Goal: Transaction & Acquisition: Purchase product/service

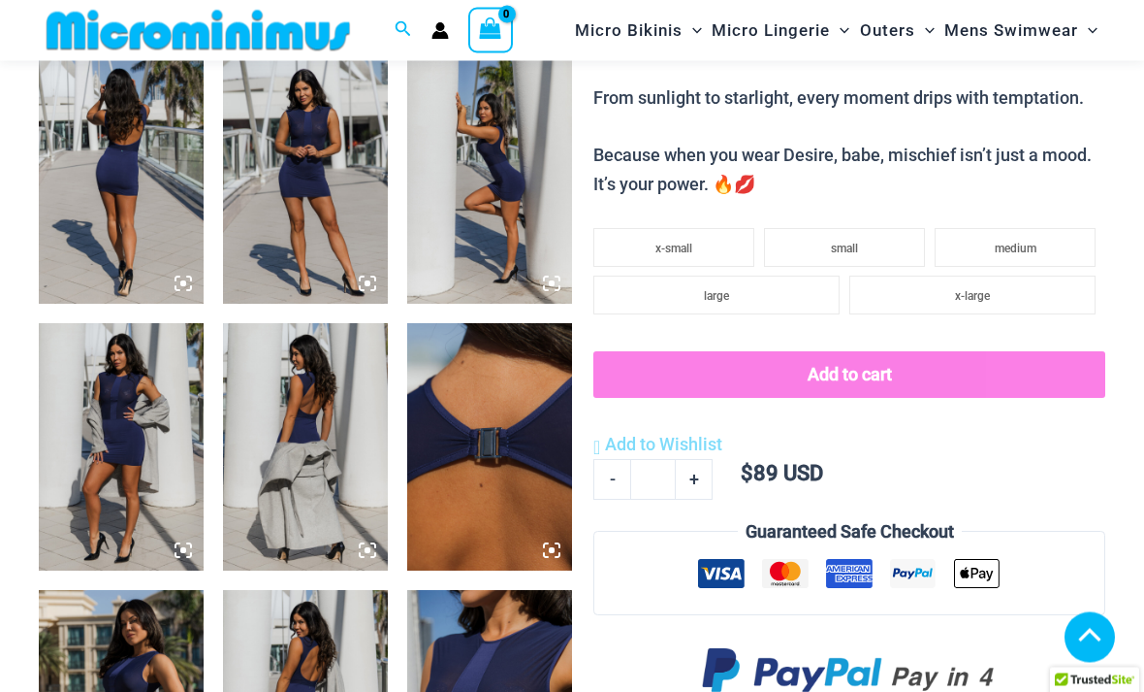
scroll to position [880, 0]
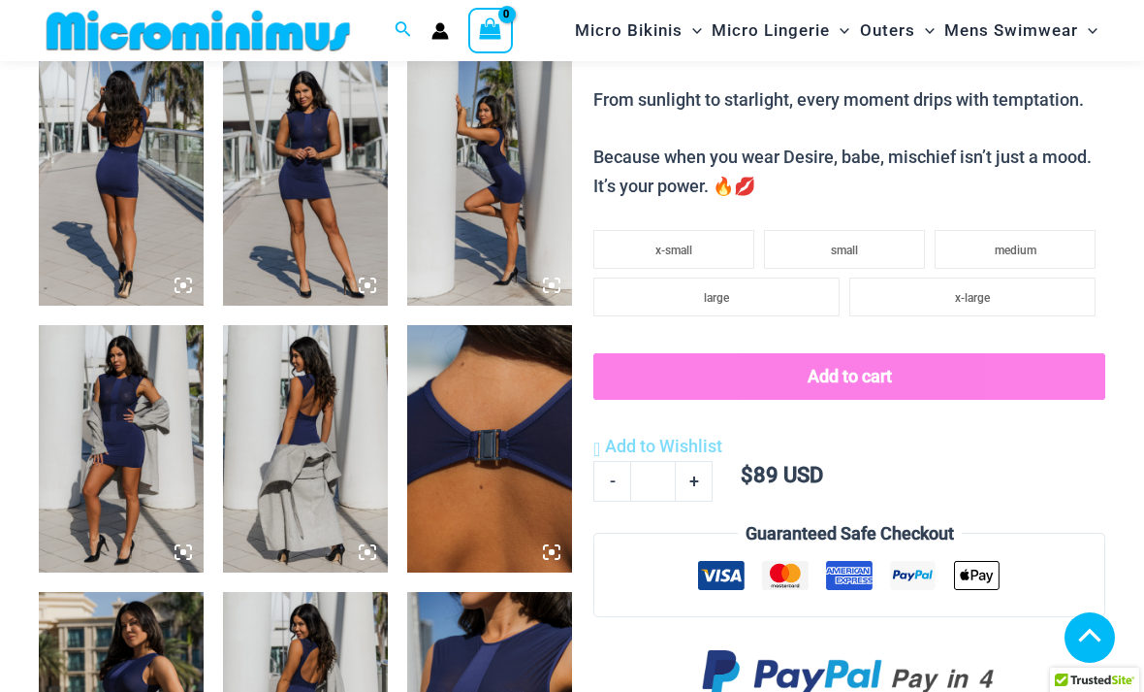
click at [118, 212] on img at bounding box center [121, 181] width 165 height 247
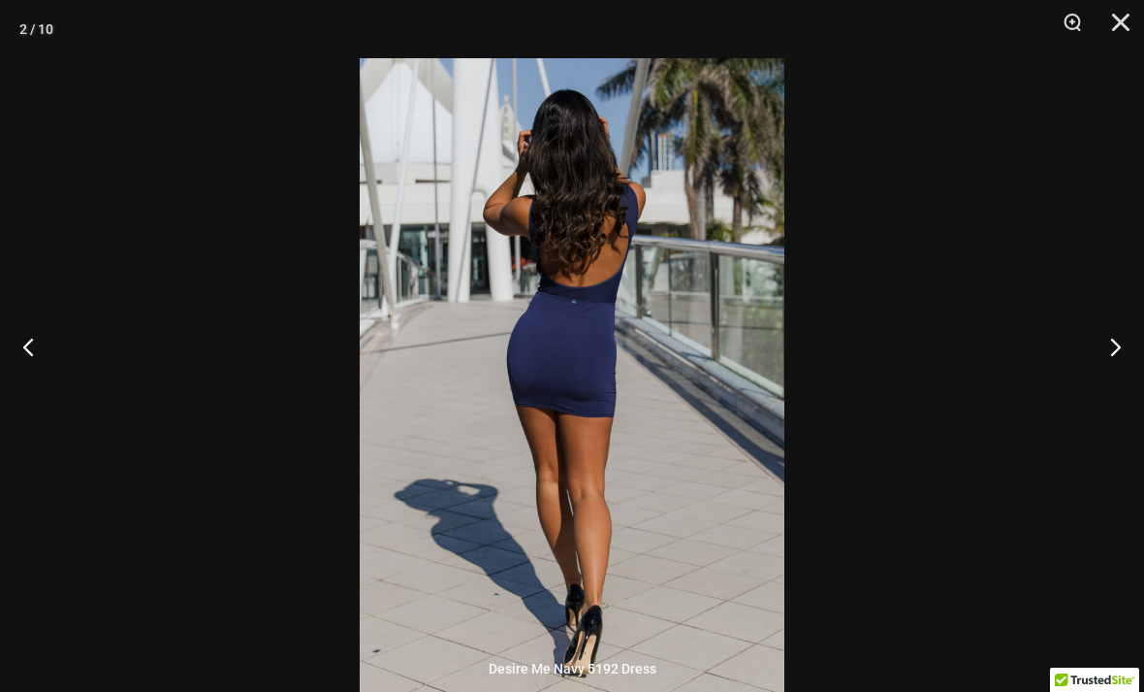
click at [1135, 375] on button "Next" at bounding box center [1108, 346] width 73 height 97
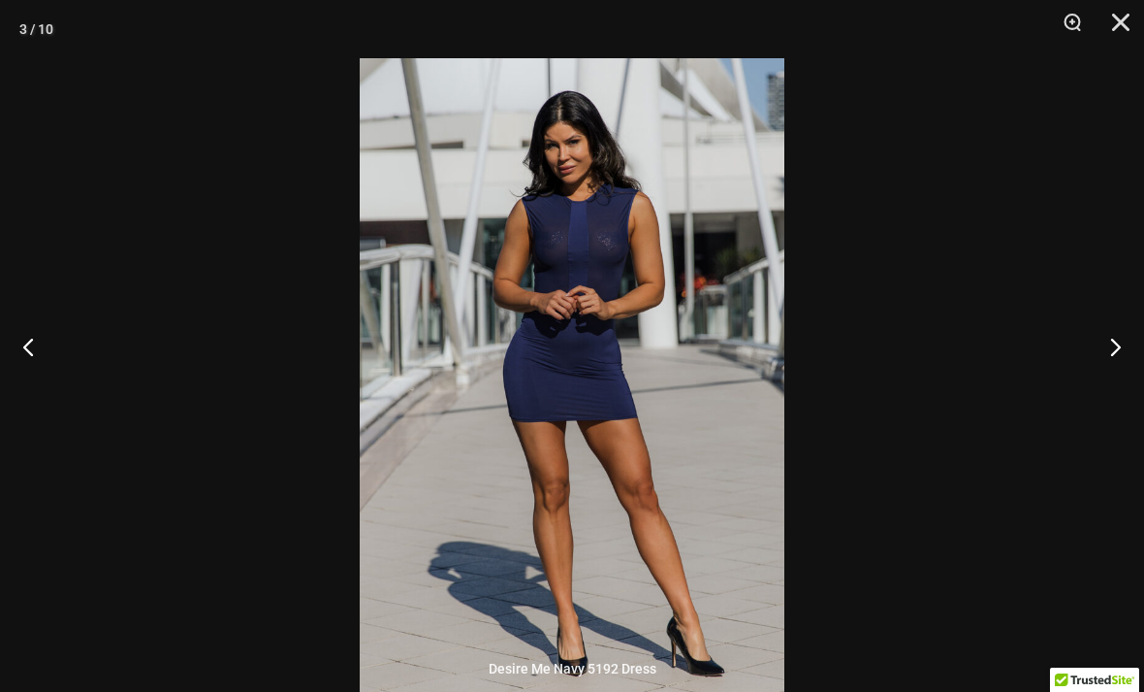
click at [1101, 388] on button "Next" at bounding box center [1108, 346] width 73 height 97
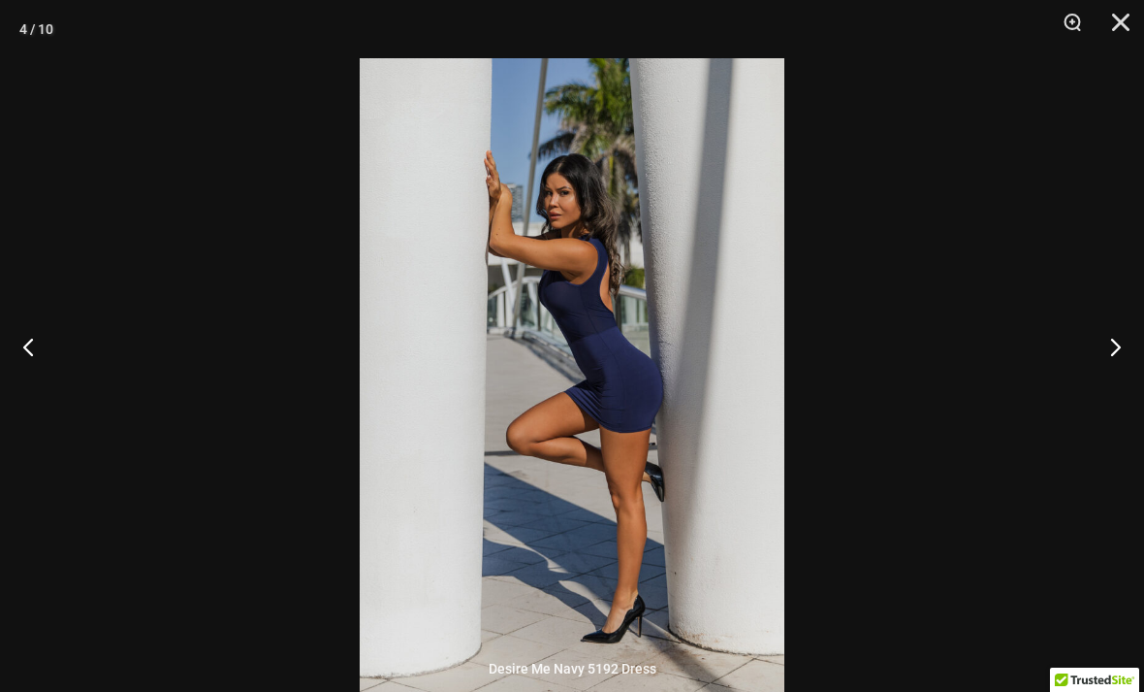
click at [1103, 388] on button "Next" at bounding box center [1108, 346] width 73 height 97
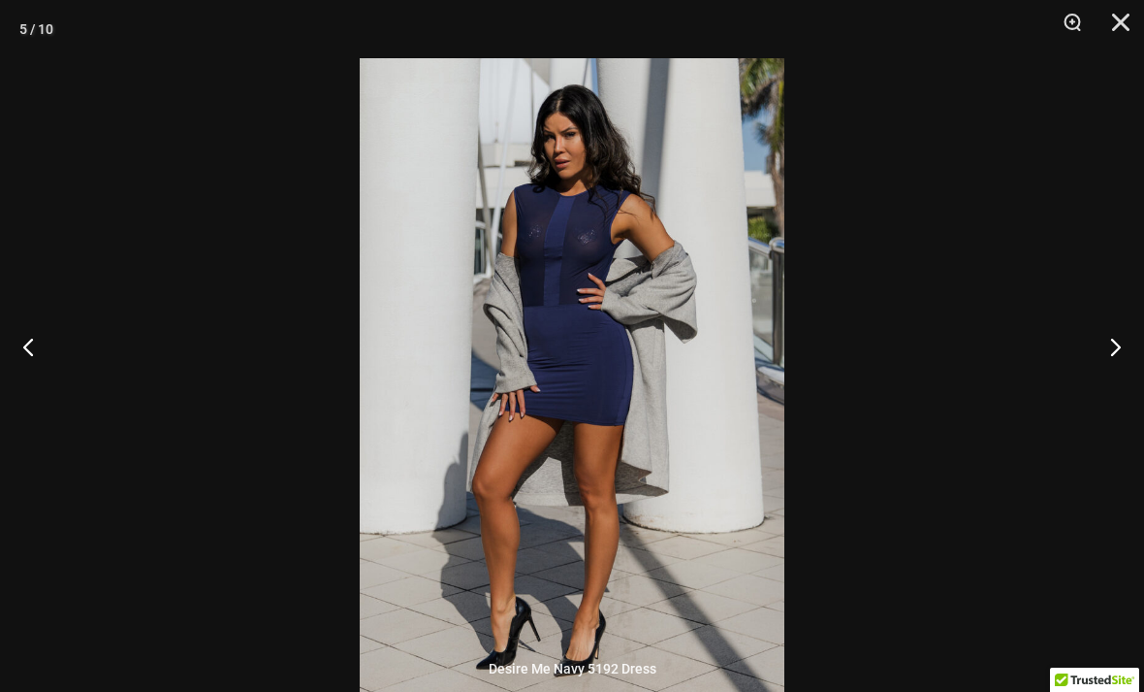
click at [1112, 382] on button "Next" at bounding box center [1108, 346] width 73 height 97
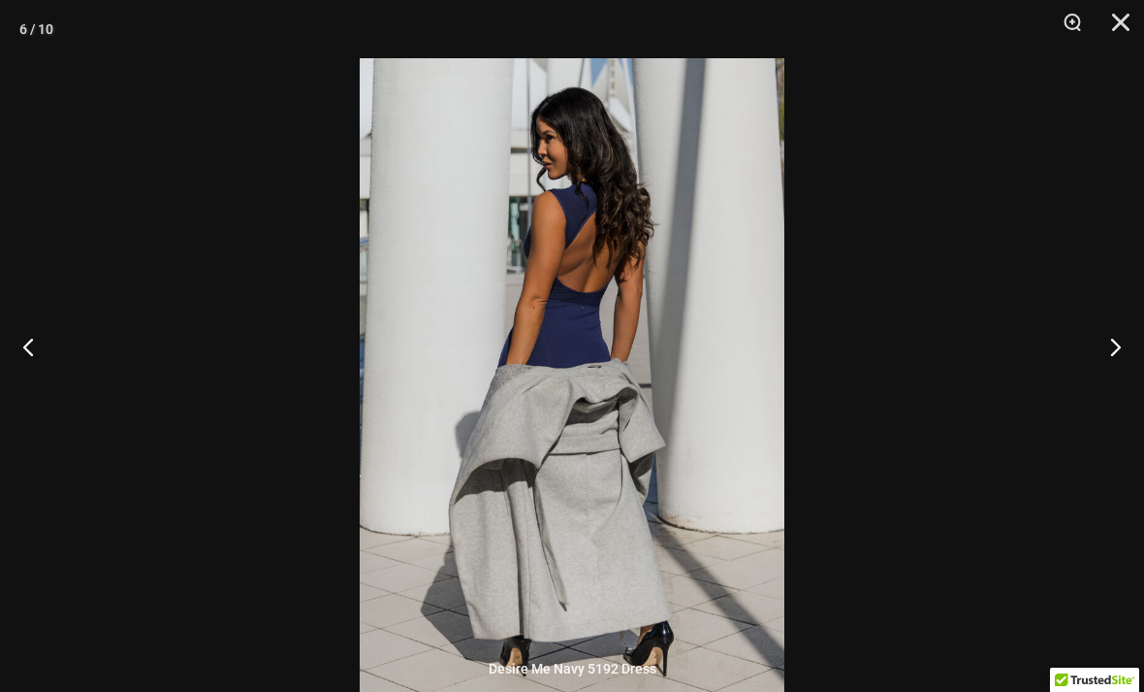
click at [1112, 377] on button "Next" at bounding box center [1108, 346] width 73 height 97
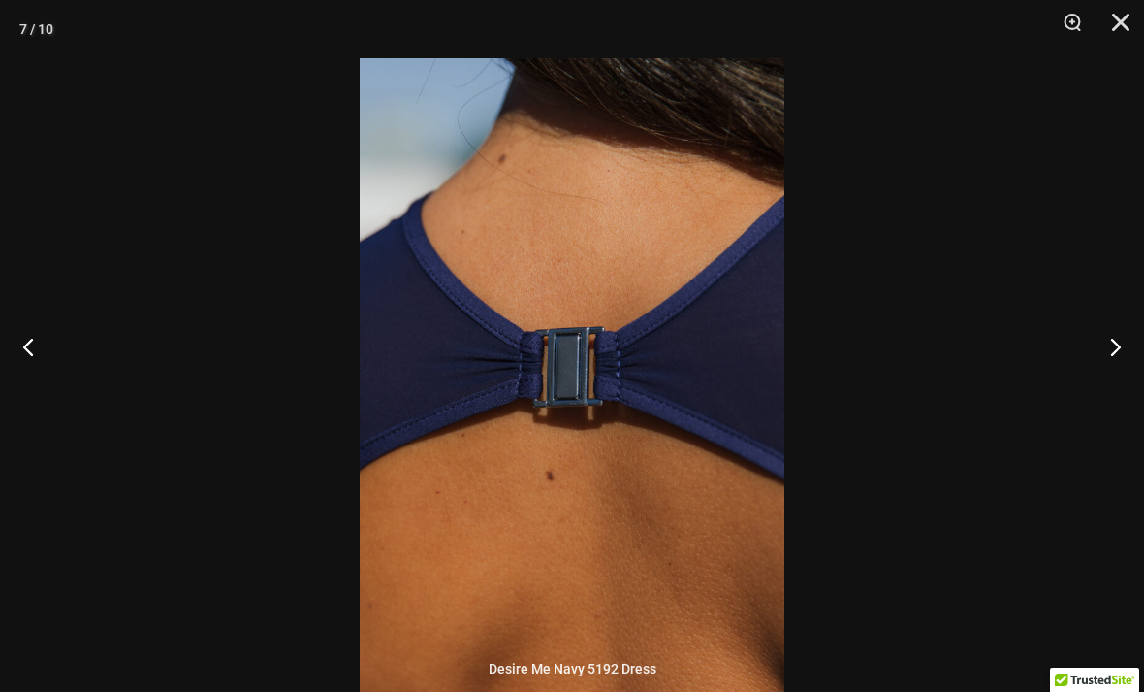
click at [1118, 383] on button "Next" at bounding box center [1108, 346] width 73 height 97
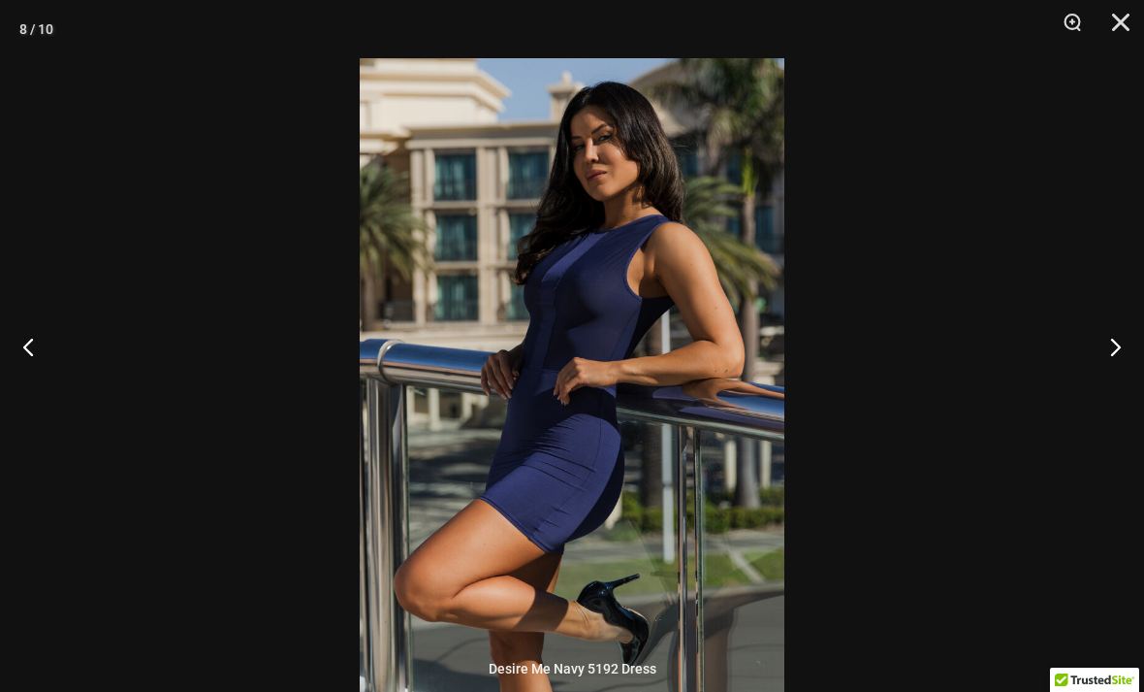
click at [1124, 386] on button "Next" at bounding box center [1108, 346] width 73 height 97
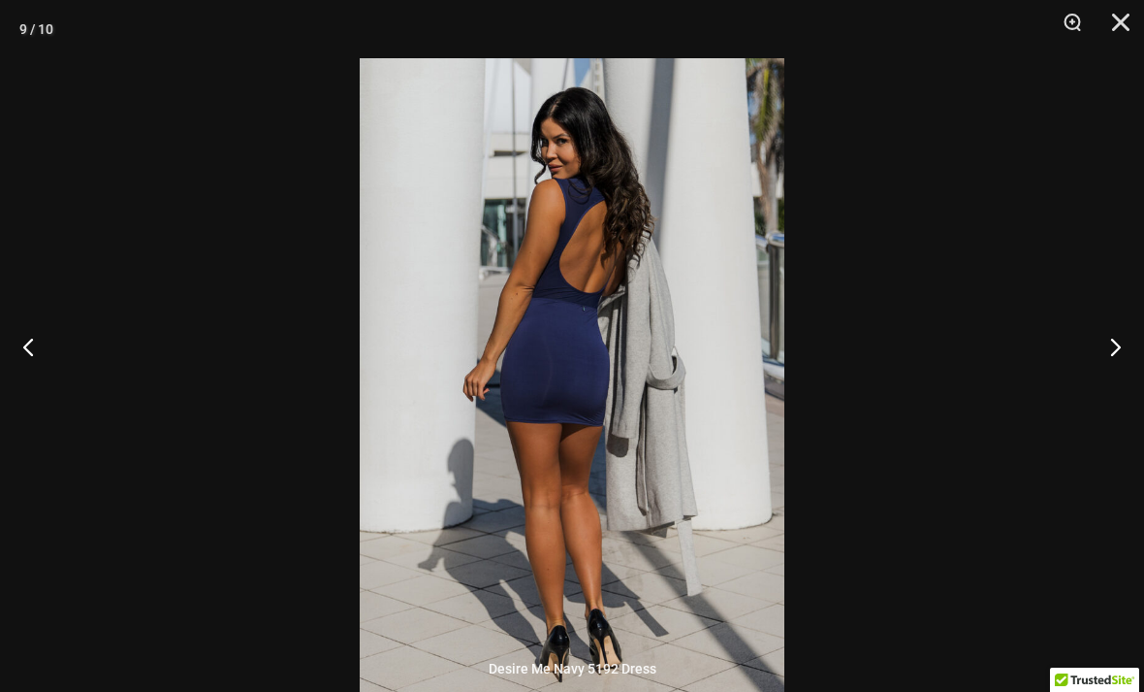
click at [1101, 359] on button "Next" at bounding box center [1108, 346] width 73 height 97
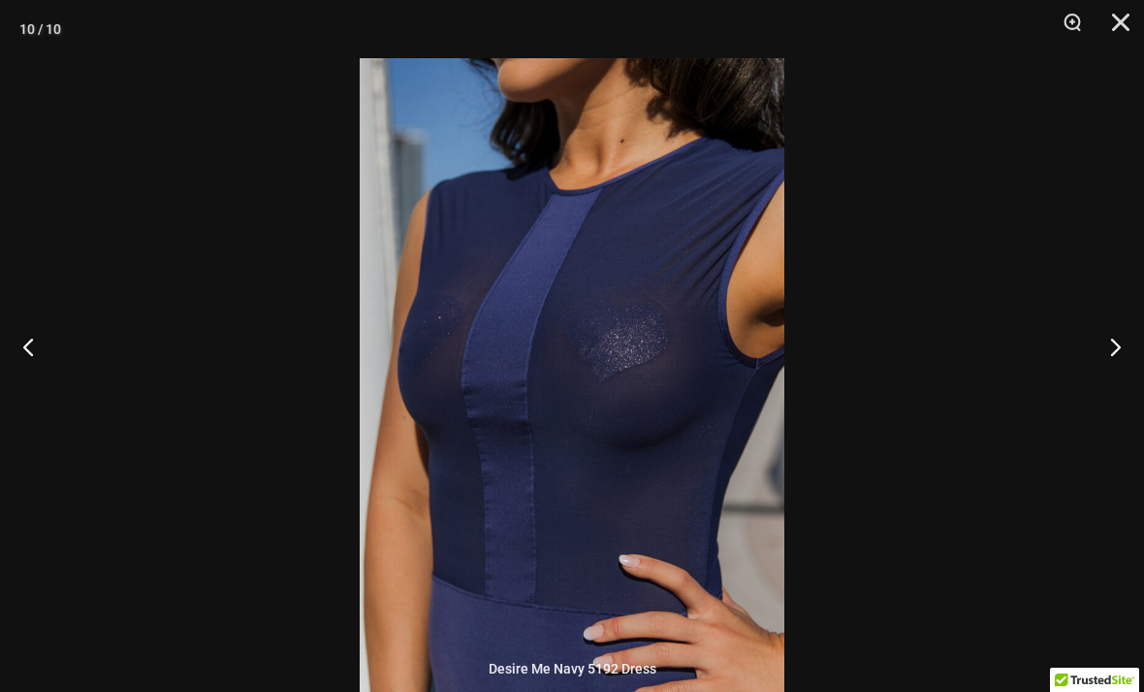
click at [1094, 379] on button "Next" at bounding box center [1108, 346] width 73 height 97
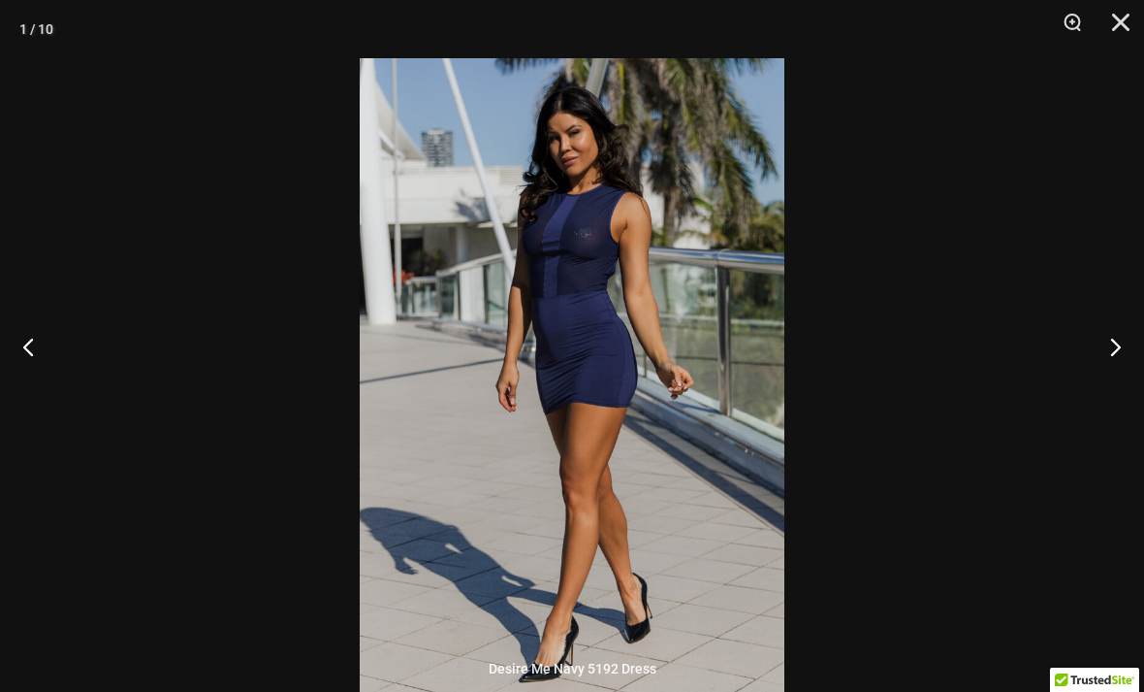
click at [1095, 395] on button "Next" at bounding box center [1108, 346] width 73 height 97
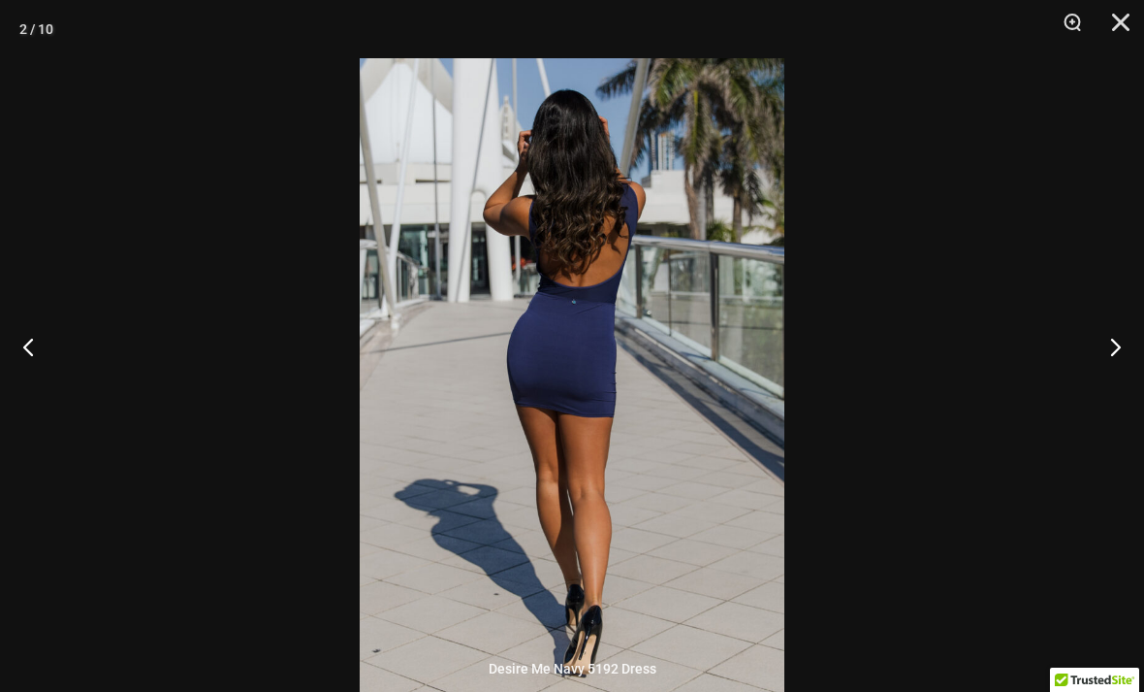
click at [1094, 395] on button "Next" at bounding box center [1108, 346] width 73 height 97
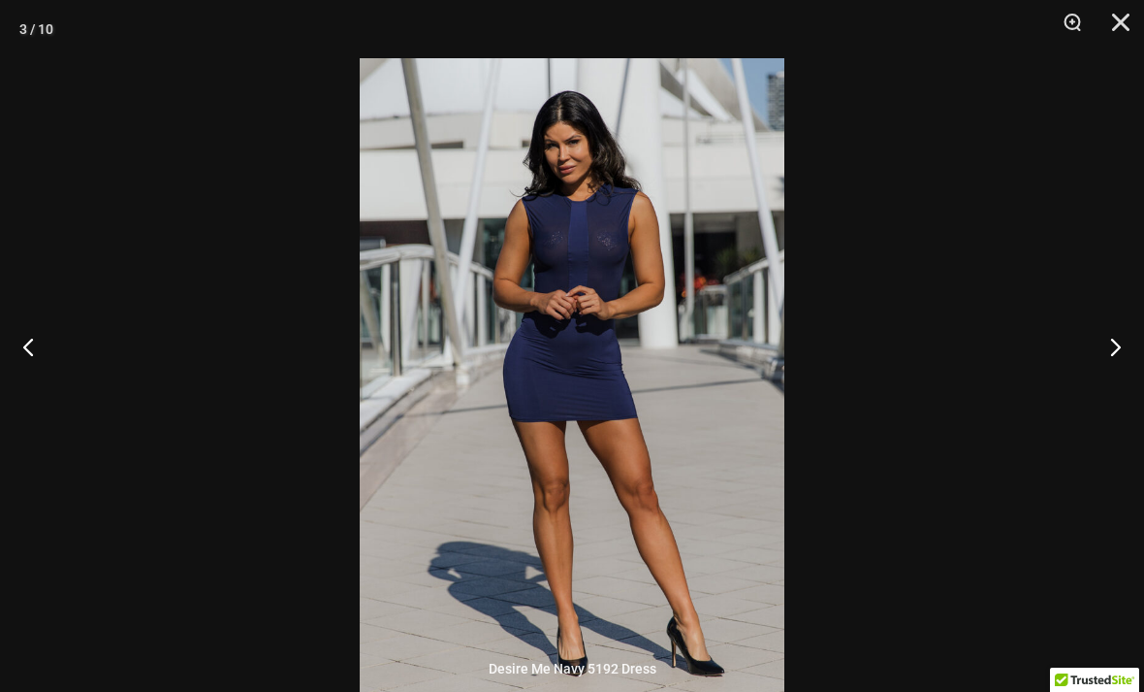
click at [1098, 379] on button "Next" at bounding box center [1108, 346] width 73 height 97
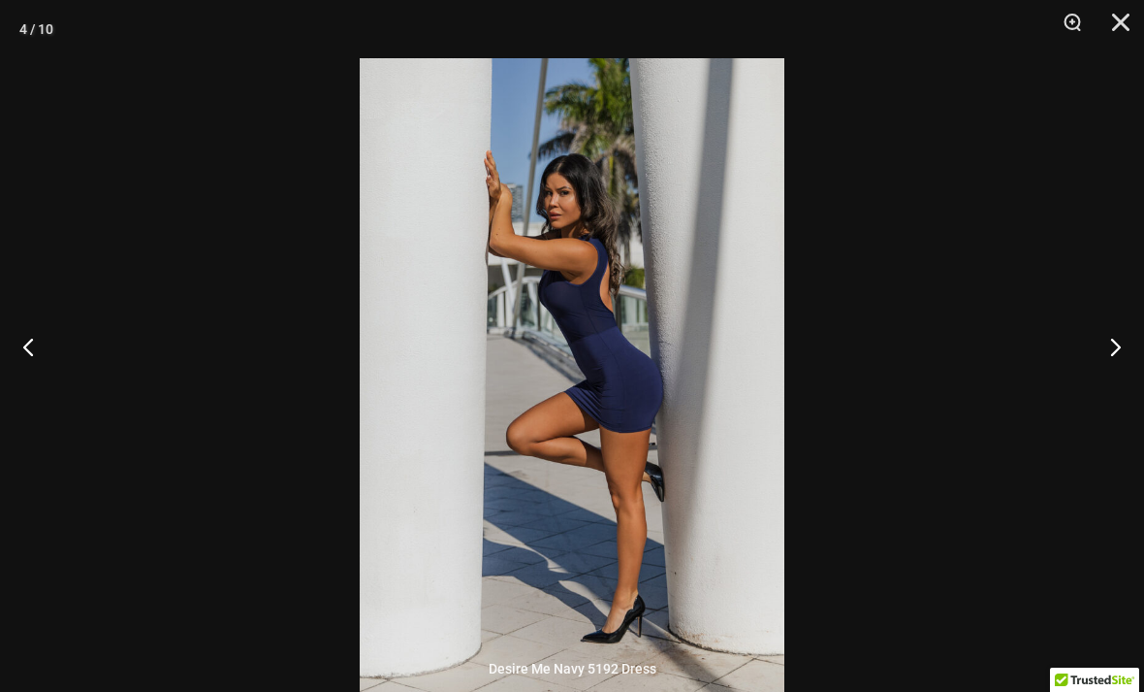
click at [1098, 379] on button "Next" at bounding box center [1108, 346] width 73 height 97
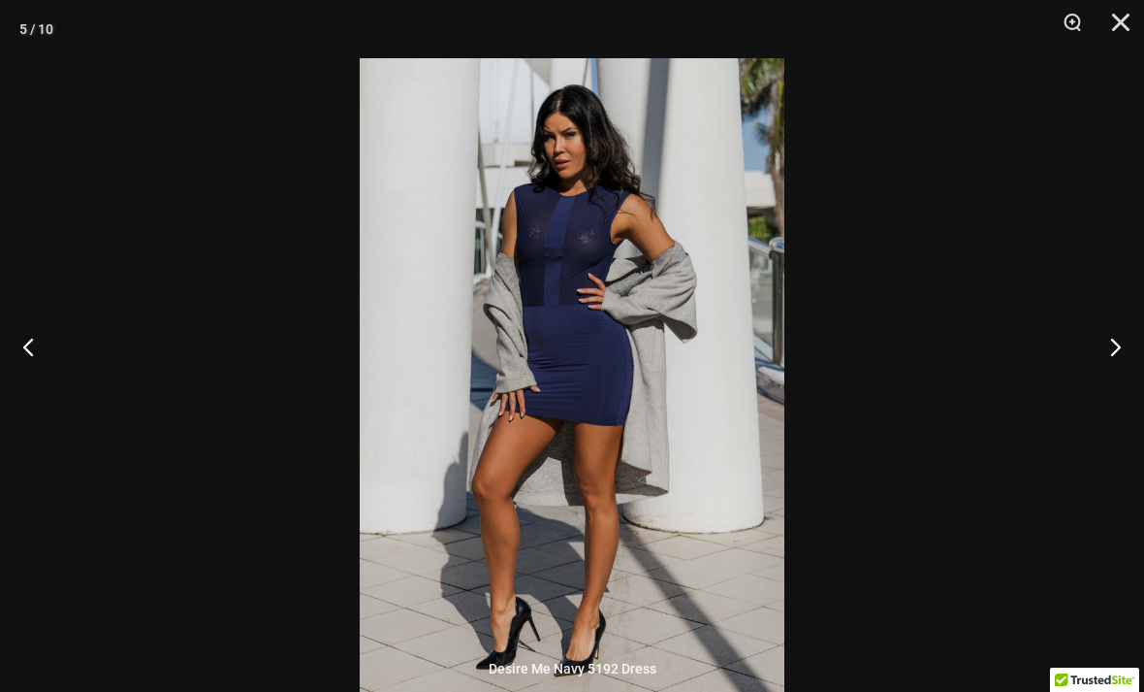
click at [1100, 384] on button "Next" at bounding box center [1108, 346] width 73 height 97
click at [1100, 383] on button "Next" at bounding box center [1108, 346] width 73 height 97
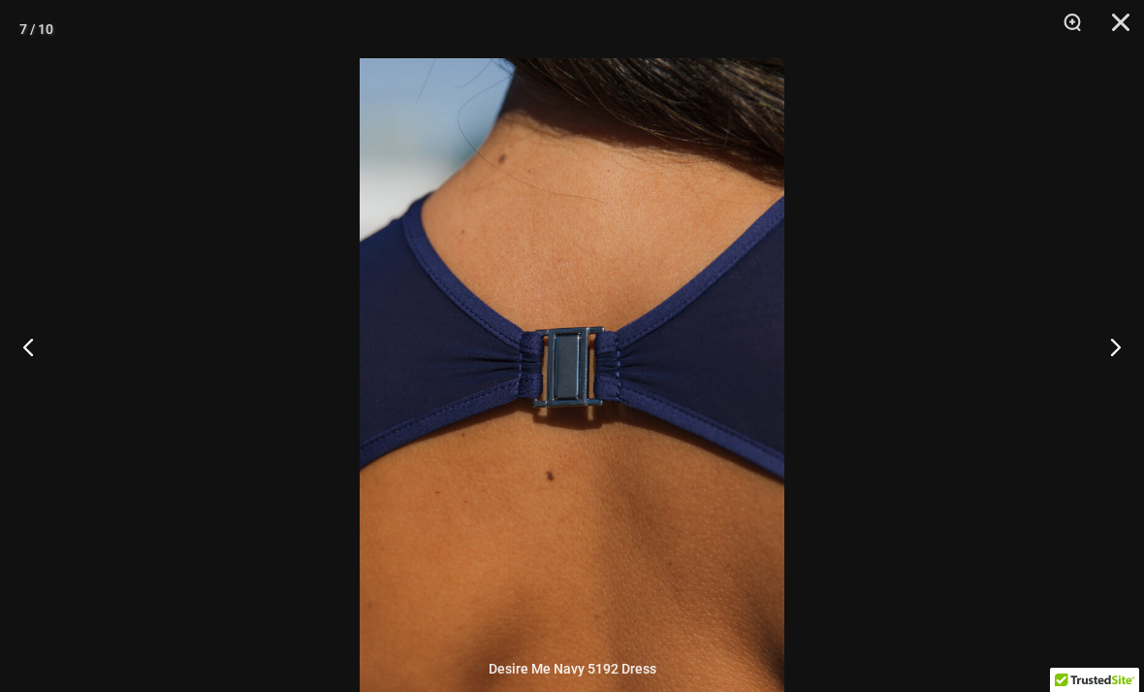
click at [1094, 391] on button "Next" at bounding box center [1108, 346] width 73 height 97
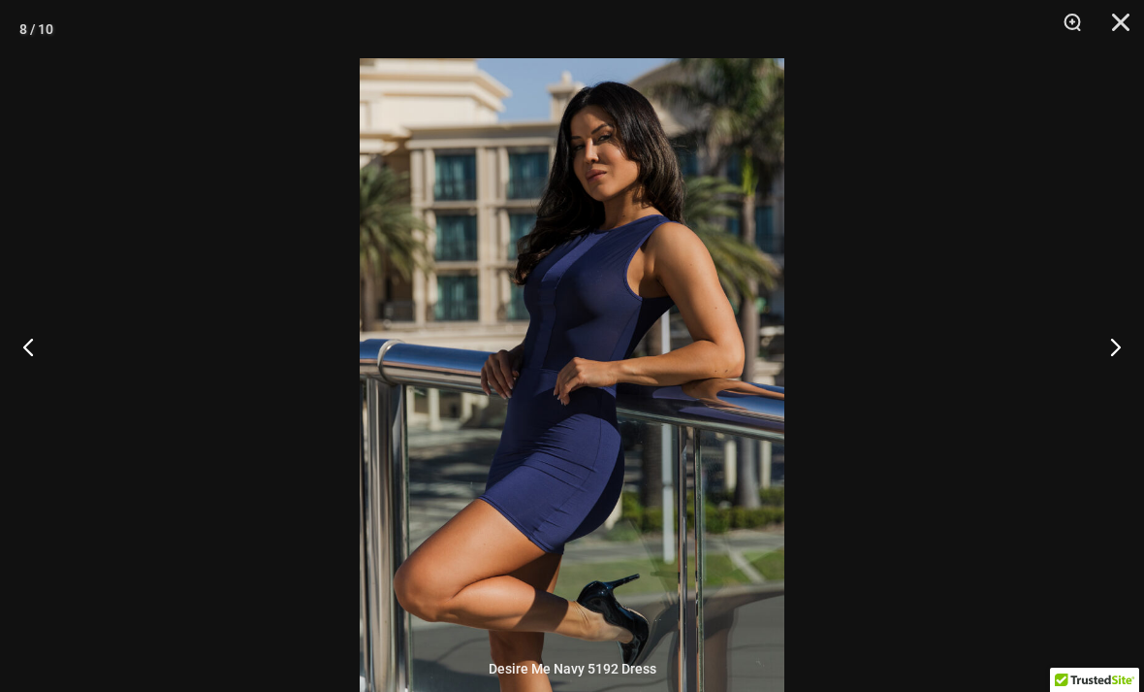
click at [1093, 391] on button "Next" at bounding box center [1108, 346] width 73 height 97
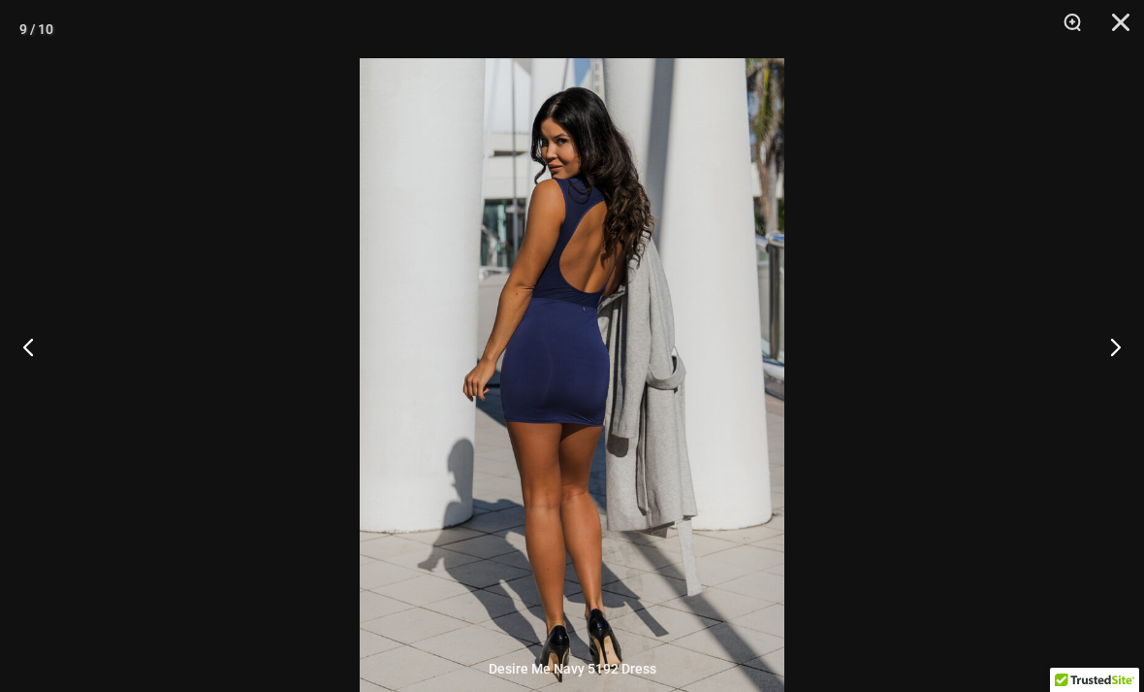
click at [1088, 388] on button "Next" at bounding box center [1108, 346] width 73 height 97
click at [1087, 388] on button "Next" at bounding box center [1108, 346] width 73 height 97
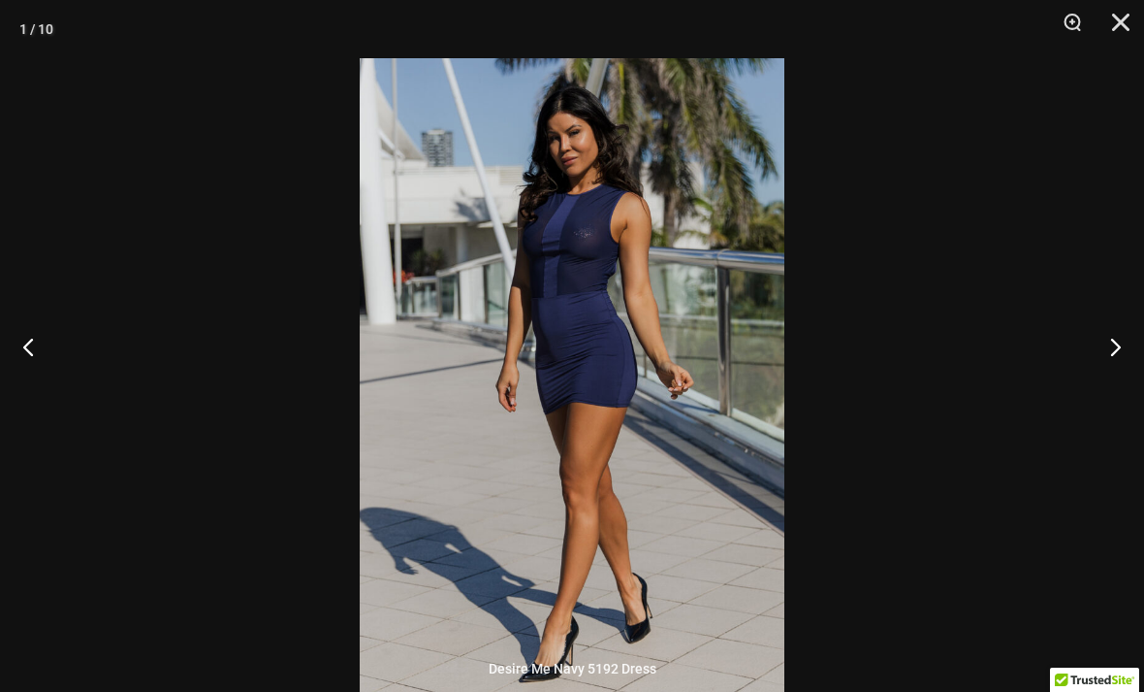
click at [1128, 14] on button "Close" at bounding box center [1114, 29] width 48 height 58
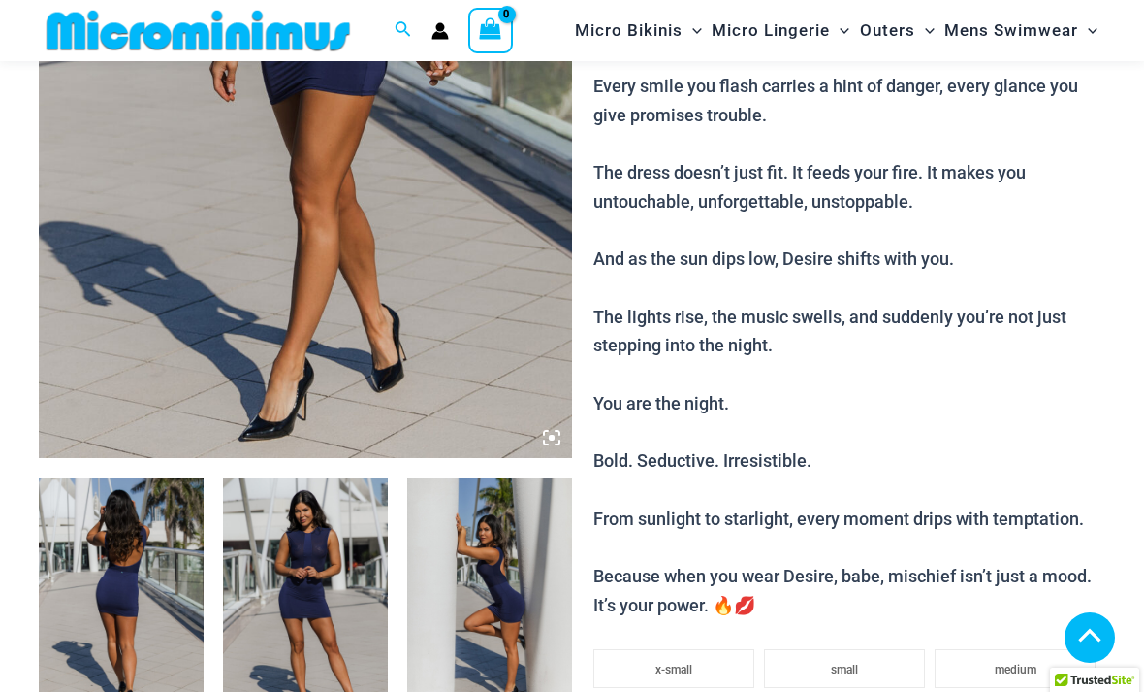
scroll to position [460, 0]
